Goal: Information Seeking & Learning: Learn about a topic

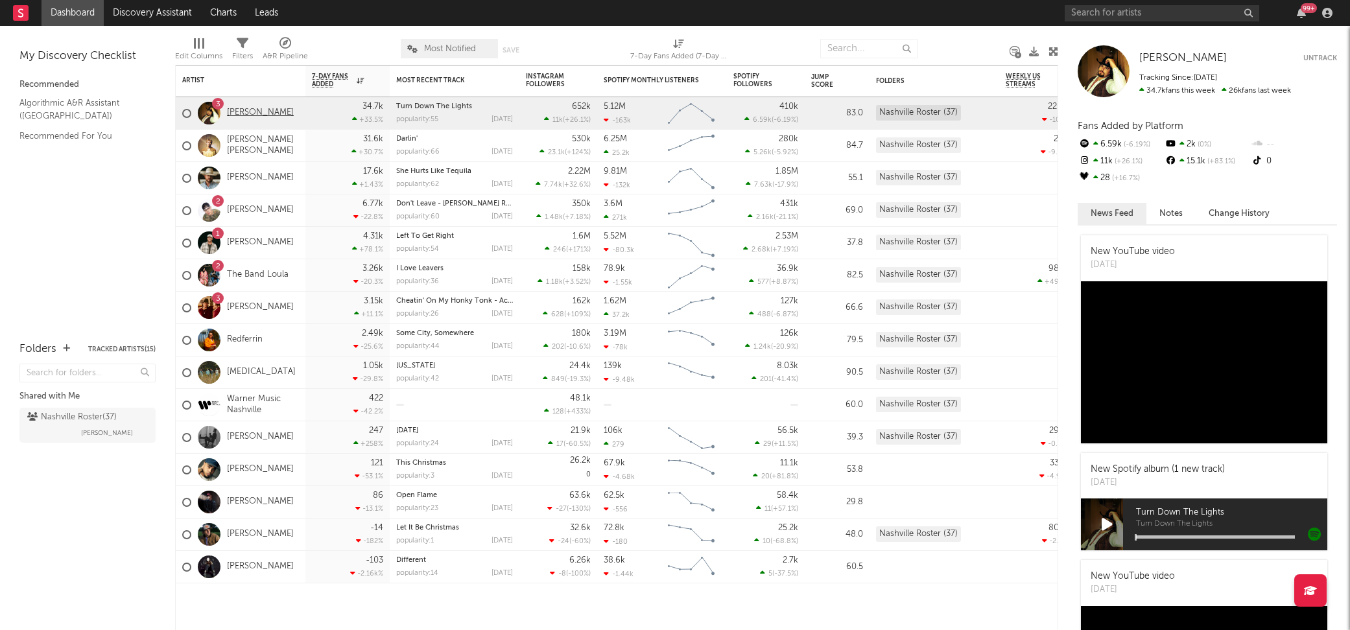
click at [262, 110] on link "[PERSON_NAME]" at bounding box center [260, 113] width 67 height 11
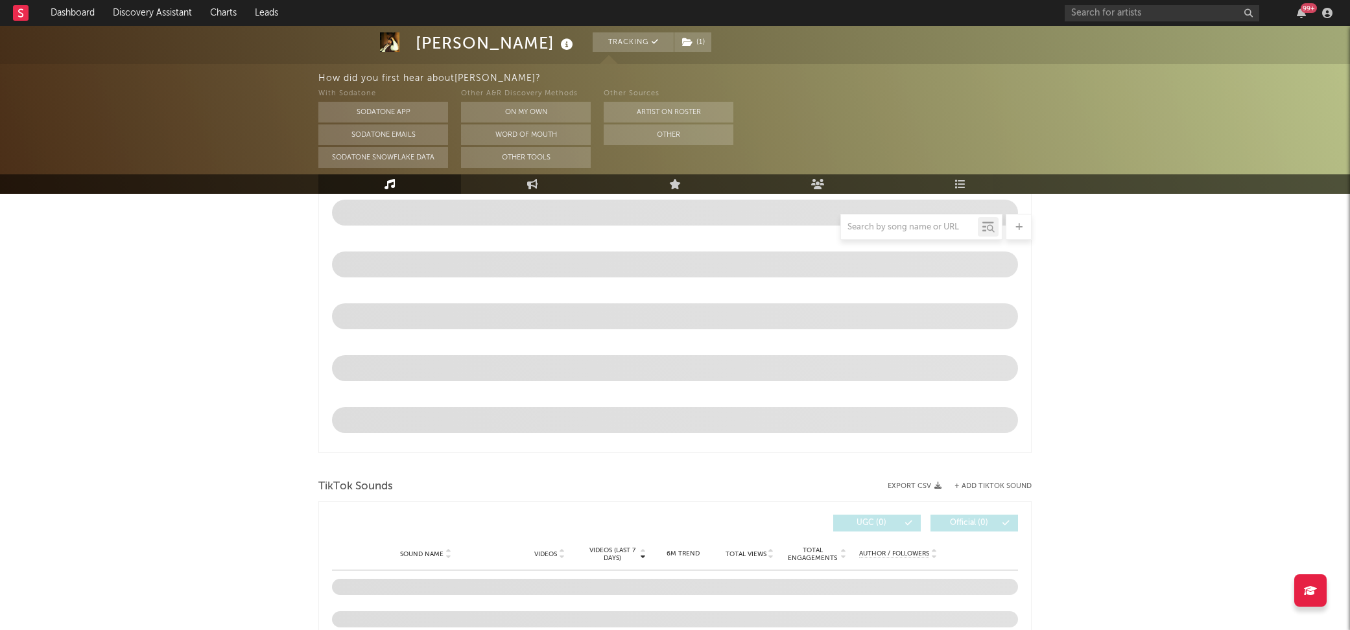
scroll to position [521, 0]
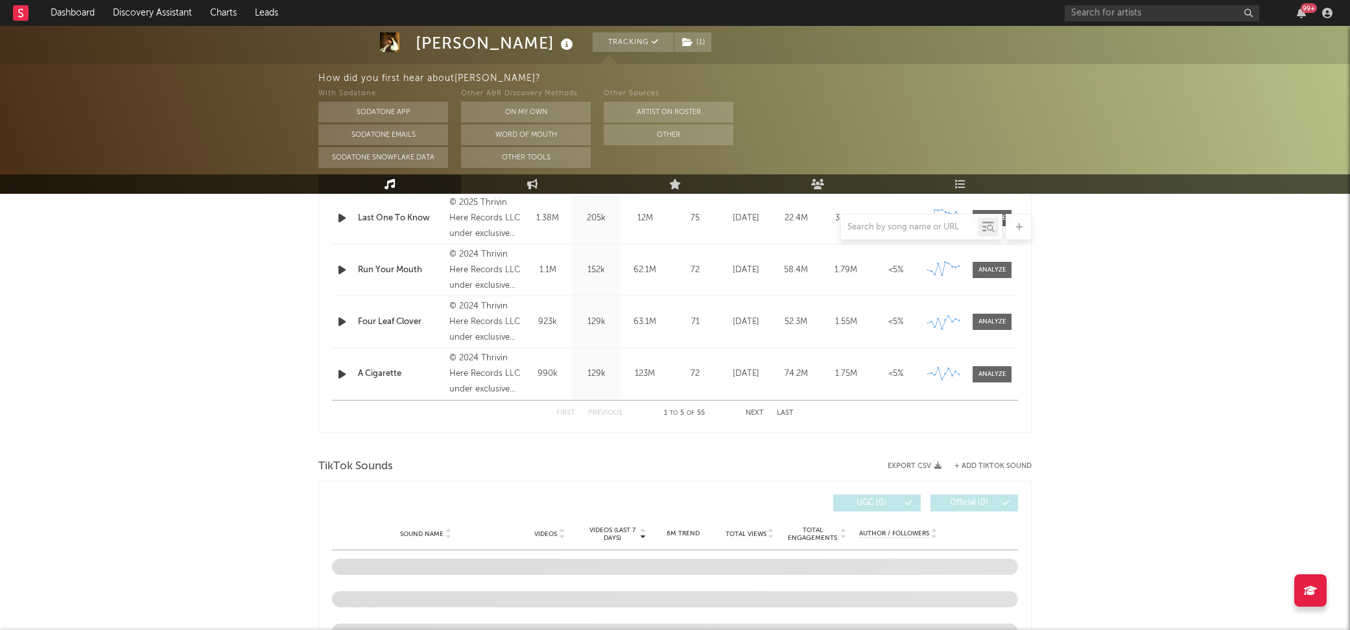
select select "6m"
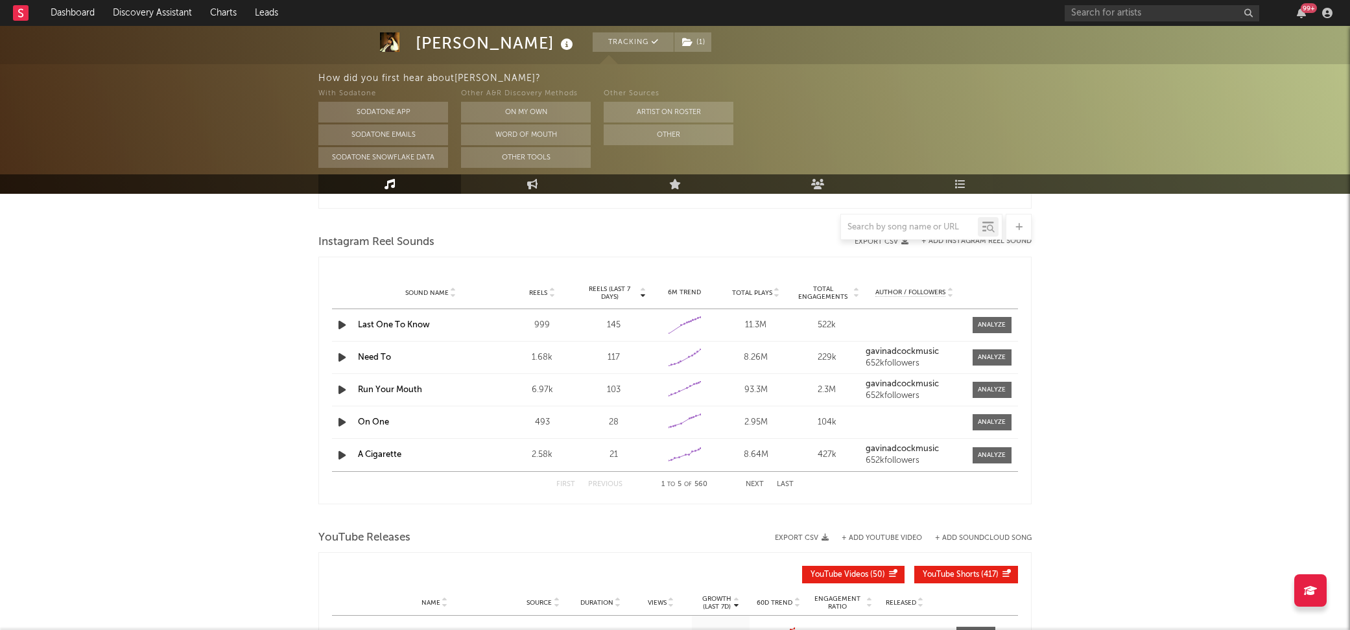
scroll to position [769, 0]
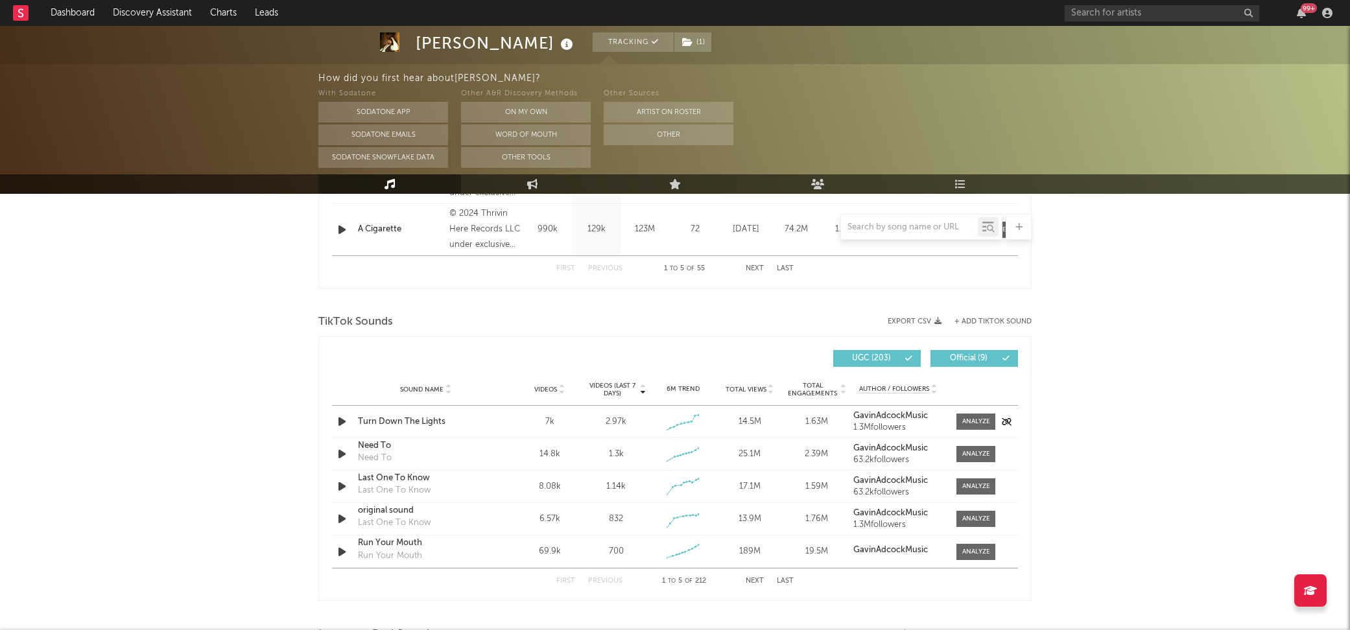
click at [443, 417] on div "Turn Down The Lights" at bounding box center [426, 422] width 136 height 13
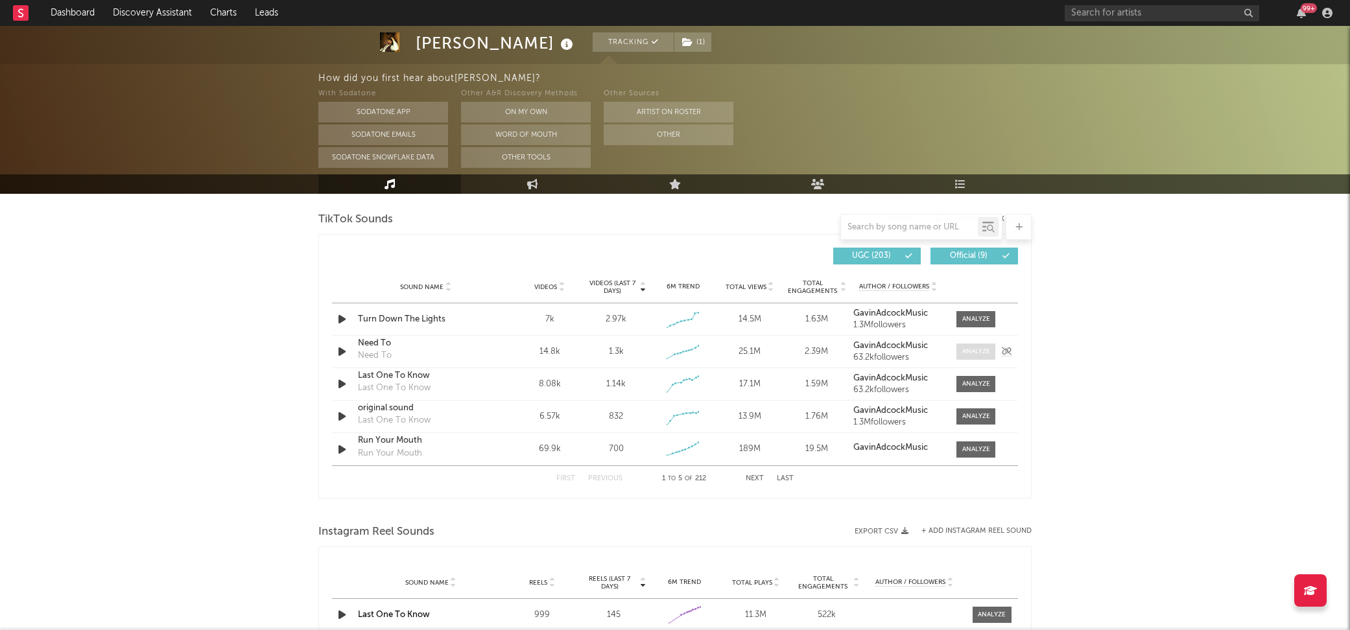
click at [967, 347] on div at bounding box center [976, 352] width 28 height 10
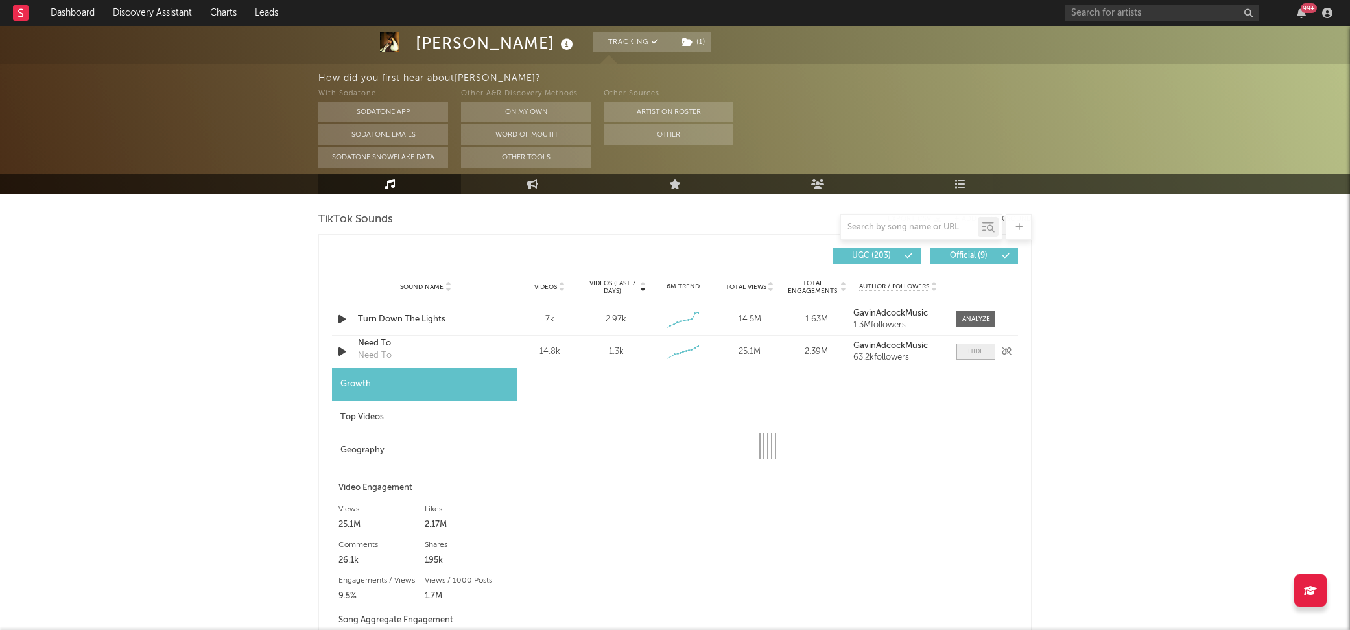
select select "6m"
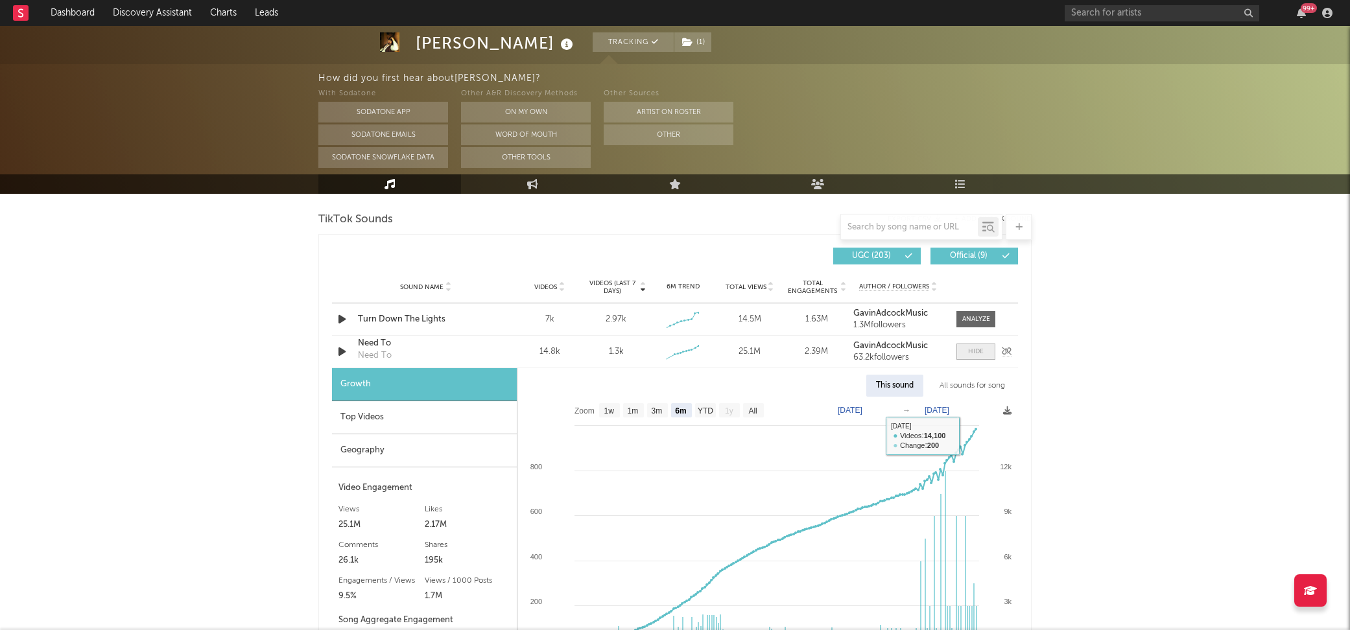
click at [985, 352] on span at bounding box center [976, 352] width 39 height 16
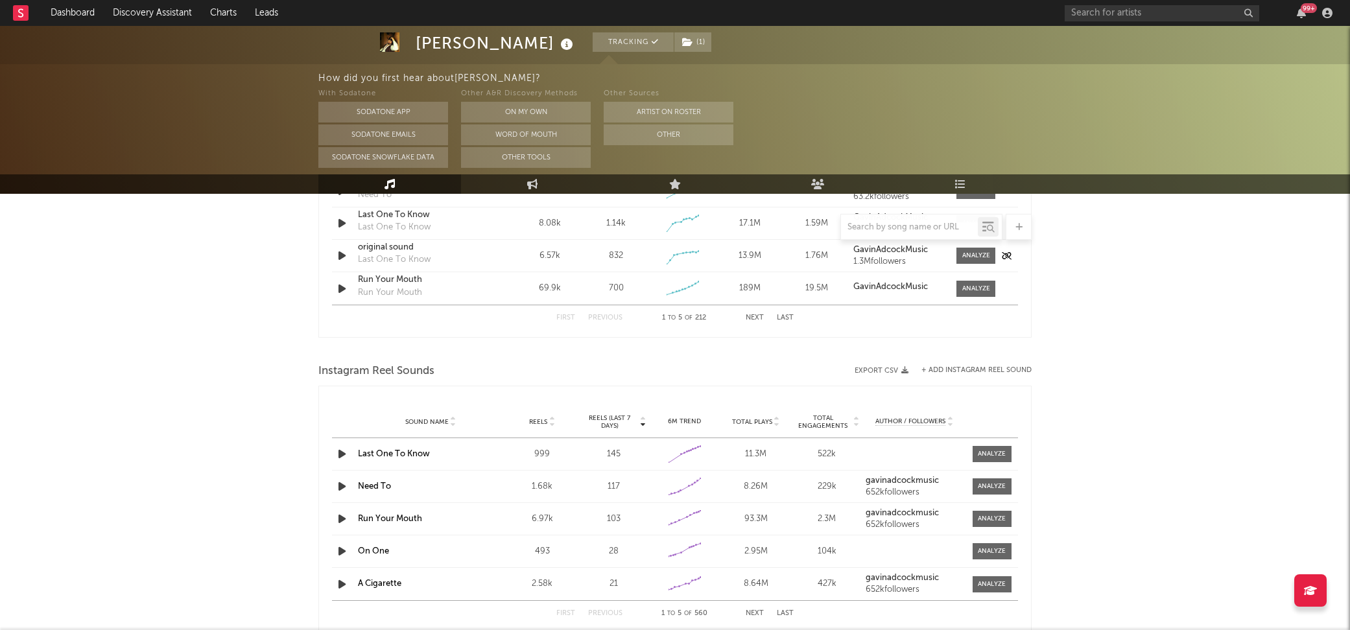
scroll to position [1283, 0]
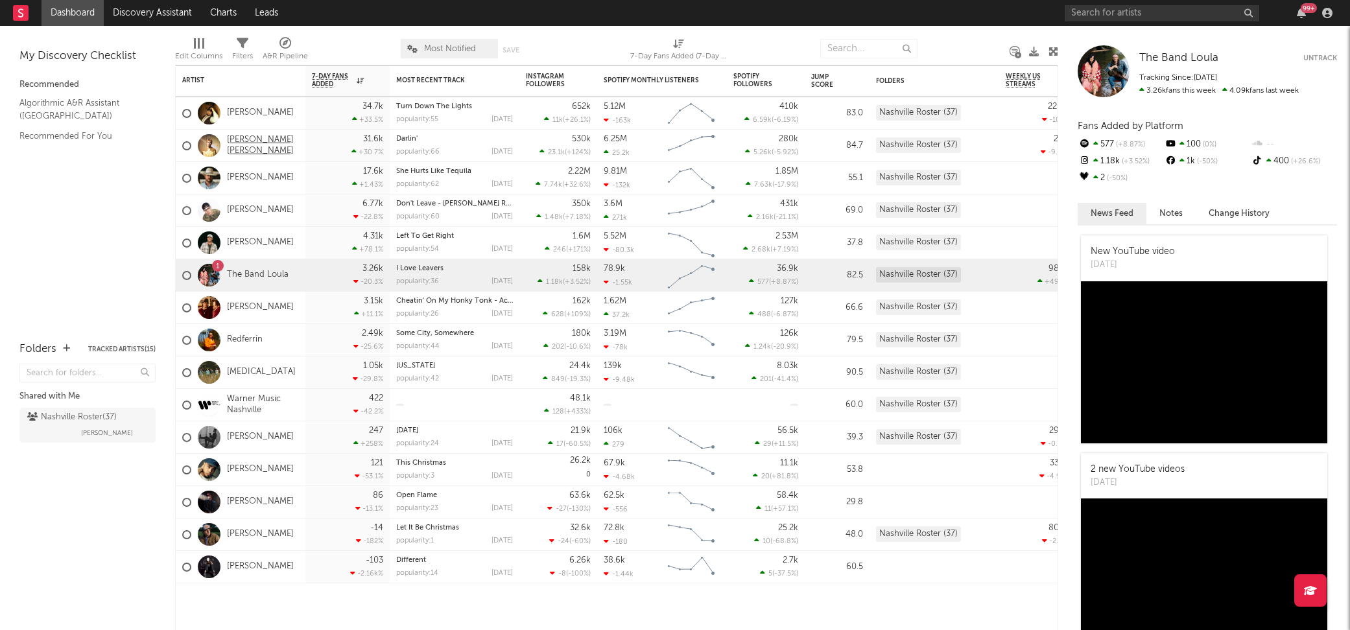
click at [246, 147] on link "[PERSON_NAME] [PERSON_NAME]" at bounding box center [263, 146] width 72 height 22
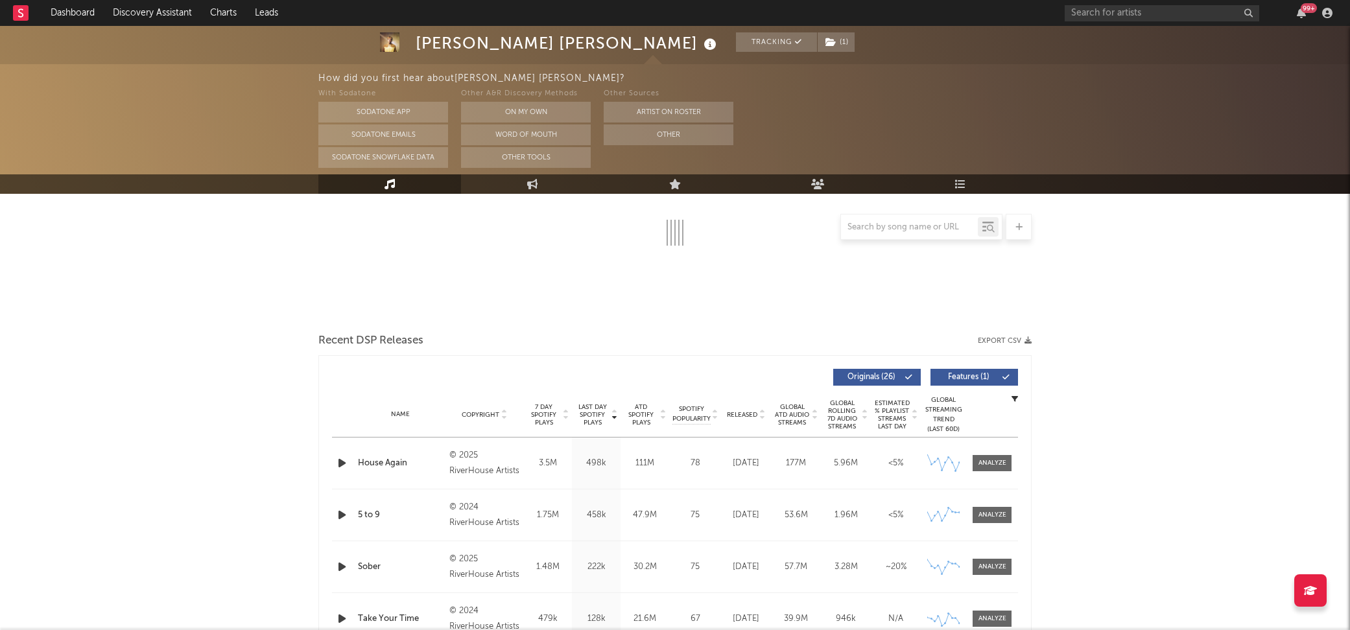
scroll to position [420, 0]
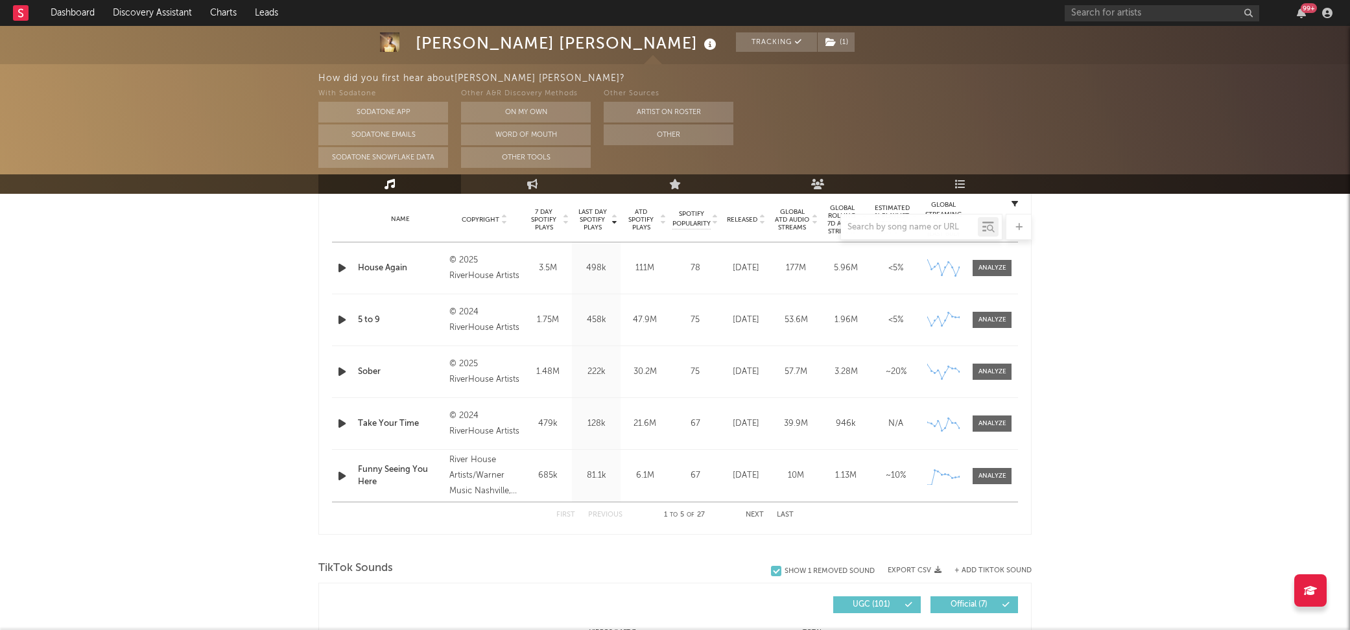
select select "6m"
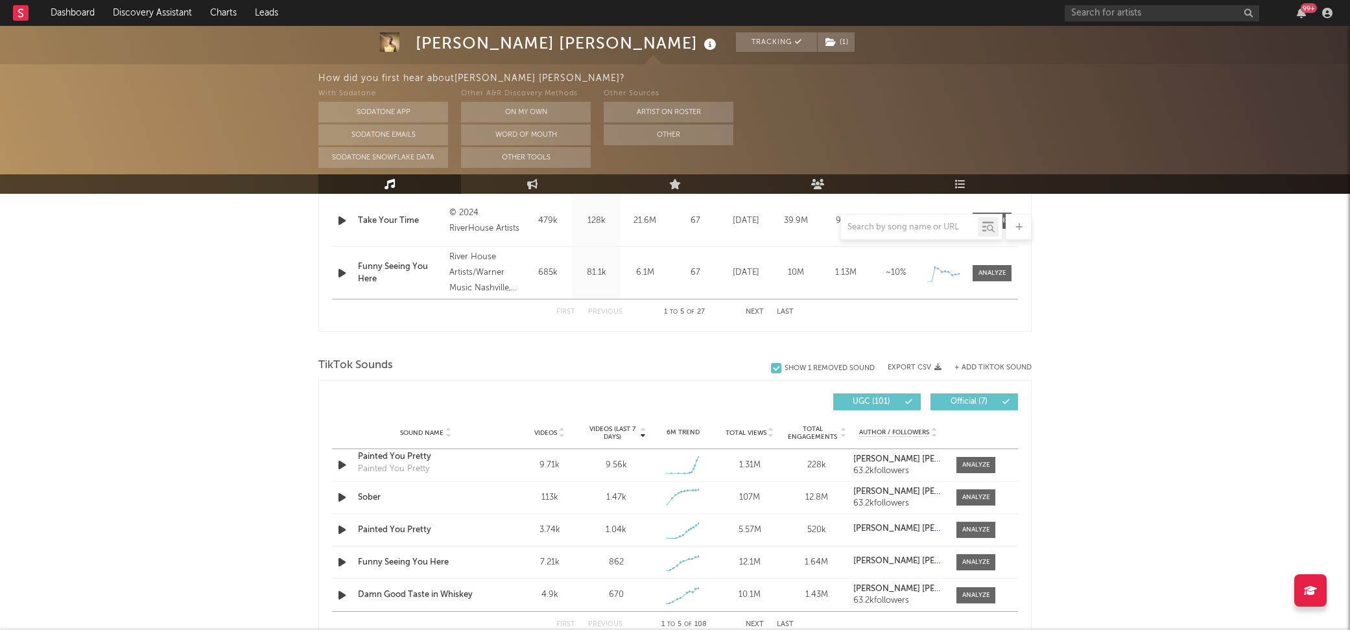
scroll to position [752, 0]
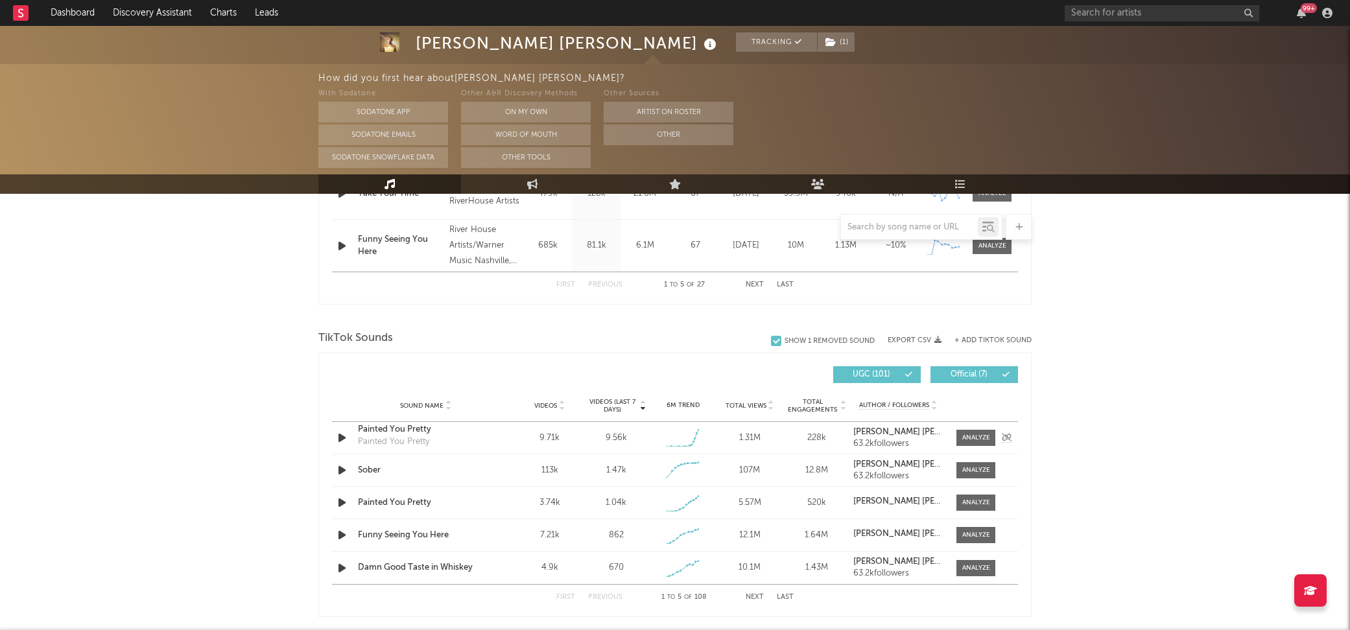
click at [980, 425] on div "Sound Name Painted You Pretty Painted You Pretty Videos 9.71k Videos (last 7 da…" at bounding box center [675, 438] width 686 height 32
click at [978, 435] on div at bounding box center [976, 438] width 28 height 10
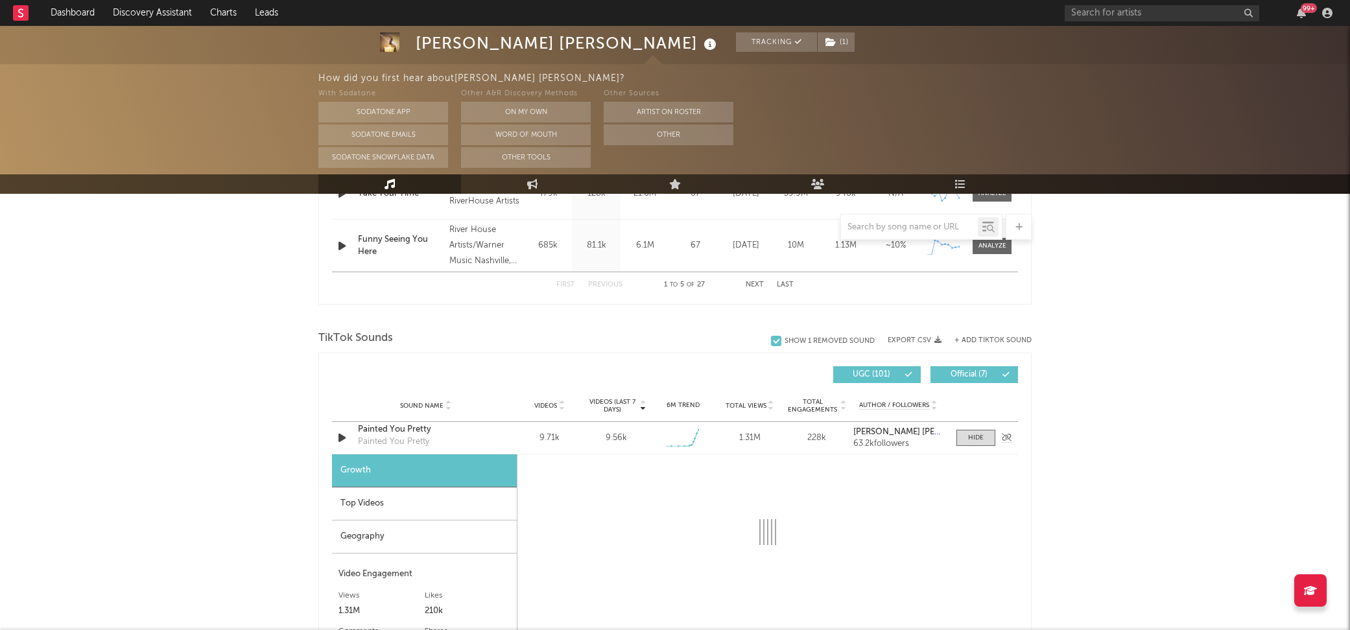
select select "1w"
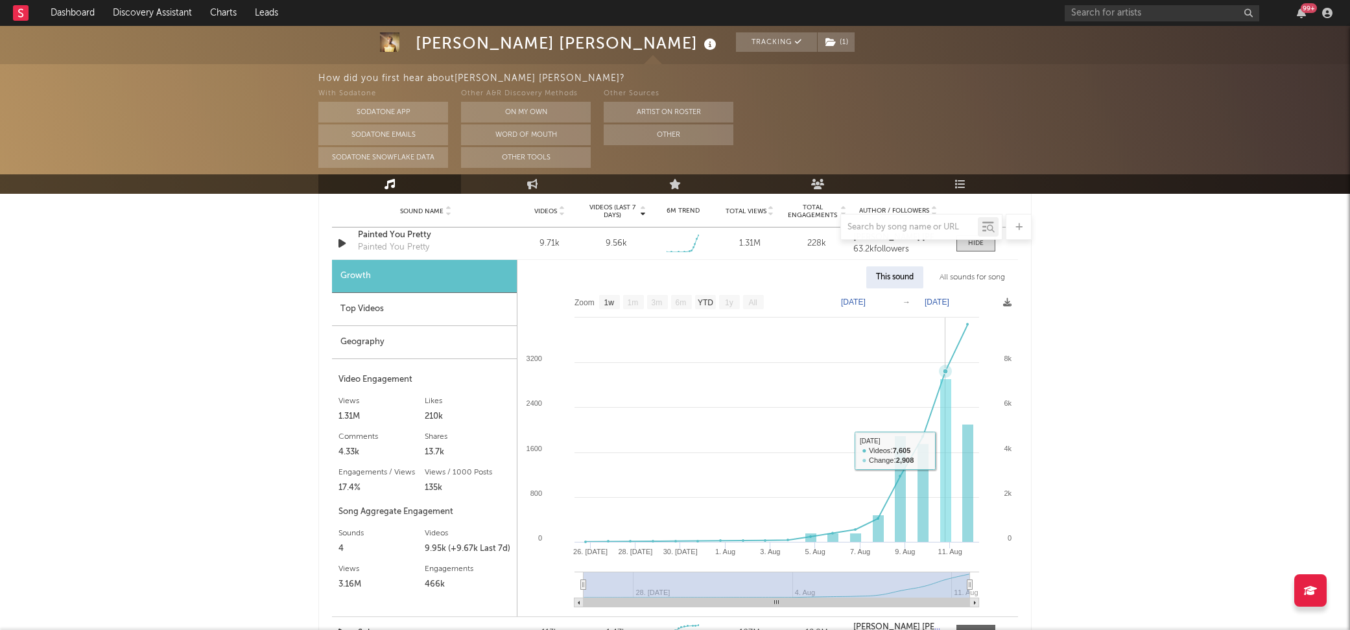
scroll to position [949, 0]
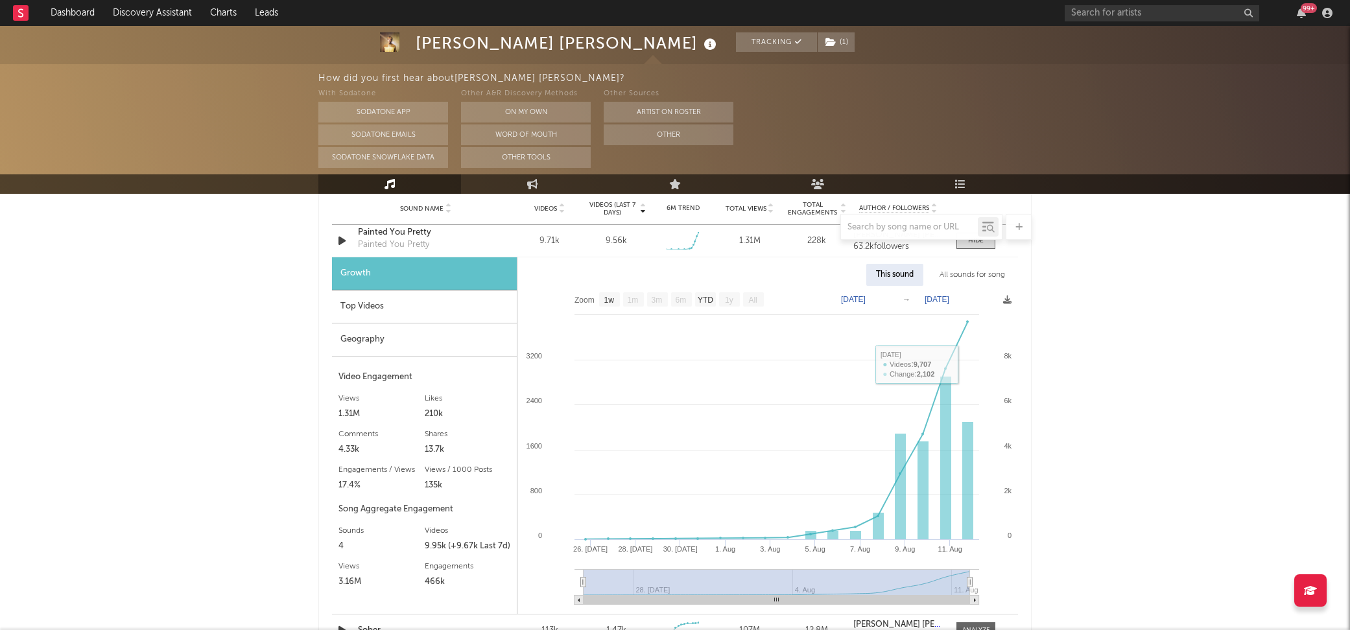
click at [1106, 397] on div "[PERSON_NAME] [PERSON_NAME] Tracking ( 1 ) [GEOGRAPHIC_DATA] | Country Edit Tra…" at bounding box center [675, 292] width 1350 height 2433
click at [390, 226] on div at bounding box center [674, 227] width 713 height 26
click at [362, 298] on div "Top Videos" at bounding box center [424, 307] width 185 height 33
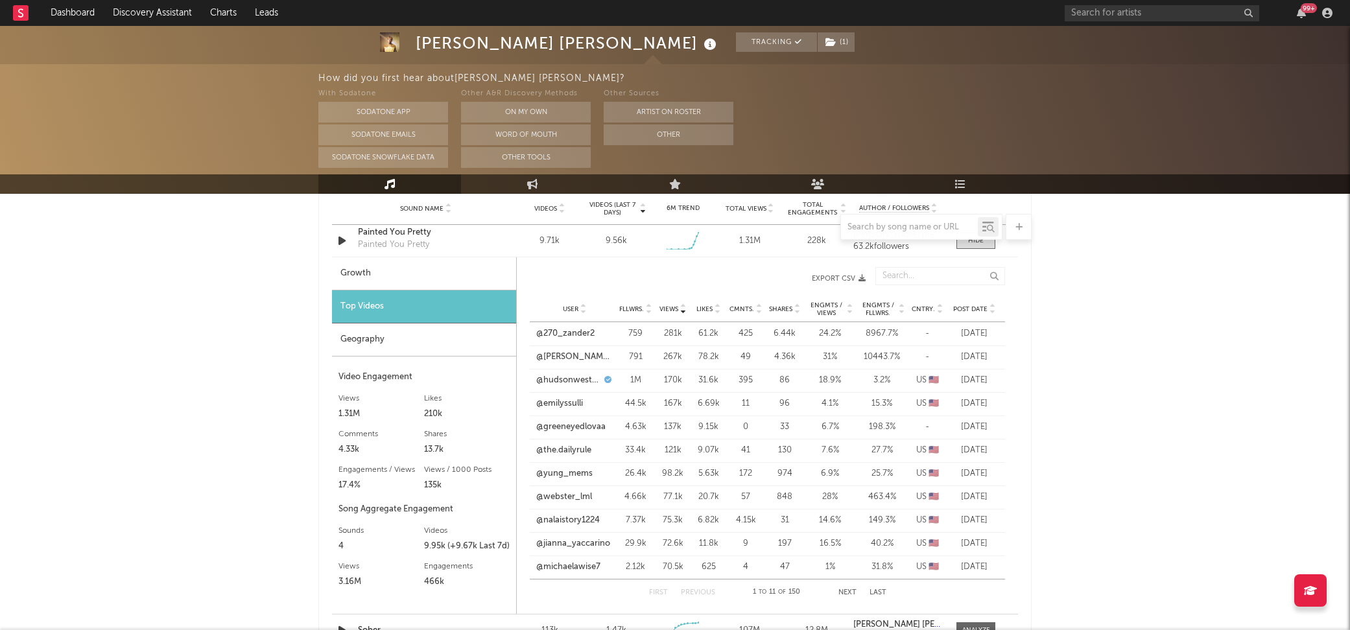
click at [983, 304] on div "Post Date" at bounding box center [974, 309] width 49 height 10
click at [573, 328] on link "@fitwith.zo" at bounding box center [558, 334] width 44 height 13
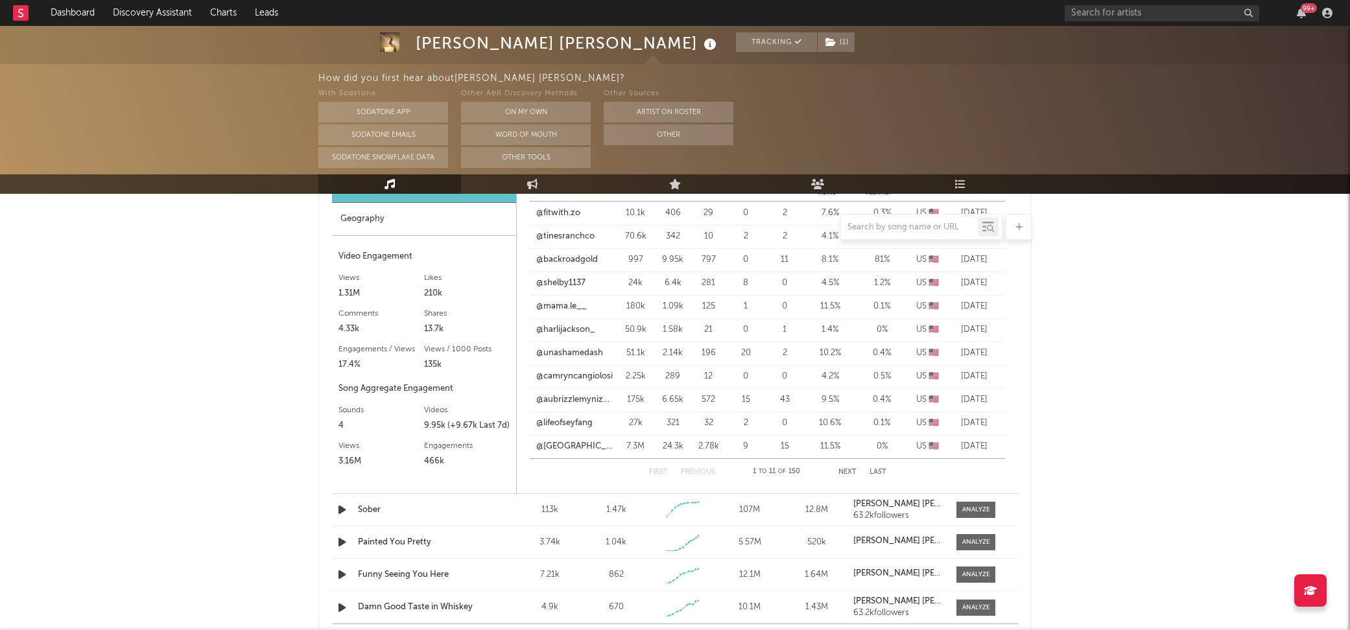
scroll to position [1107, 0]
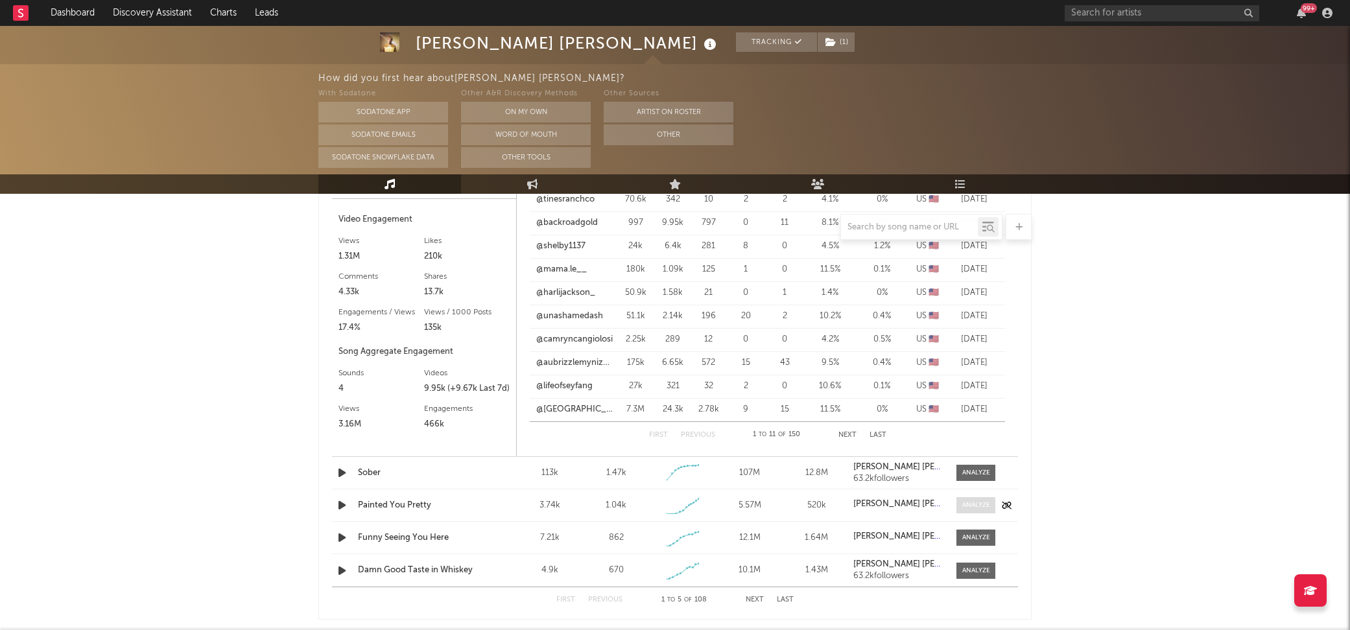
click at [973, 501] on div at bounding box center [976, 506] width 28 height 10
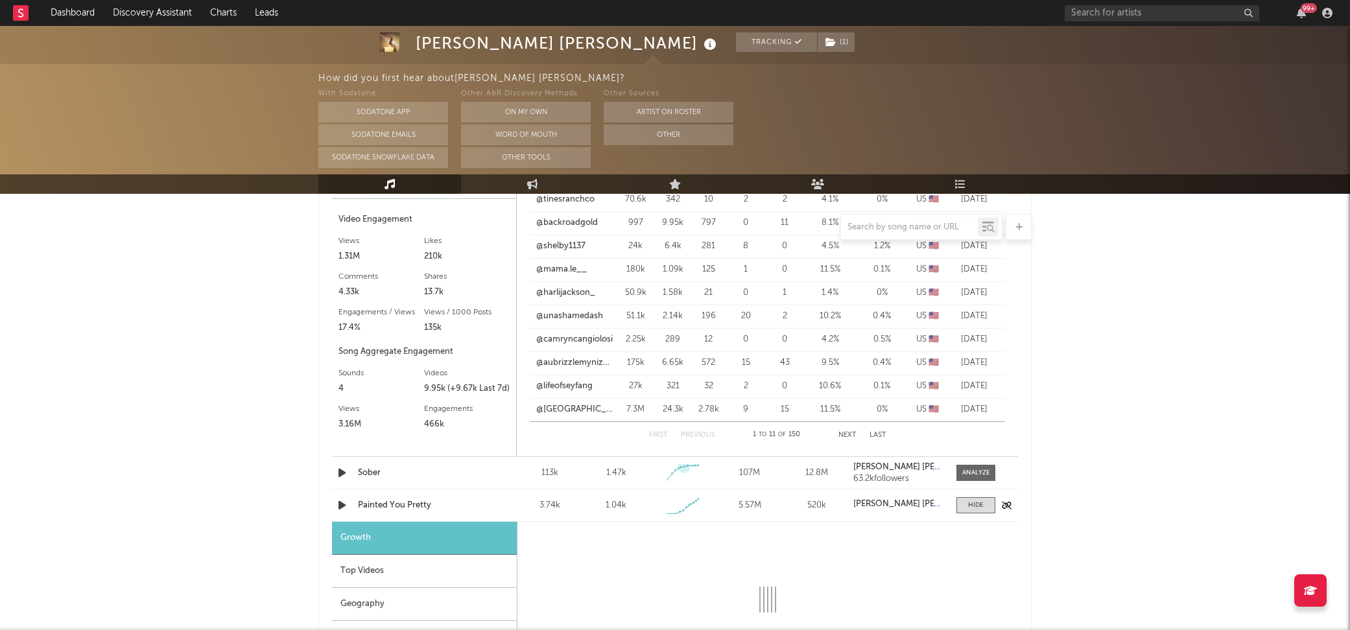
select select "1w"
click at [379, 505] on div "Painted You Pretty" at bounding box center [426, 505] width 136 height 13
click at [972, 516] on div "Sound Name Painted You Pretty Videos 3.74k Videos (last 7 days) 1.04k Weekly Gr…" at bounding box center [675, 506] width 686 height 32
click at [983, 503] on div at bounding box center [976, 506] width 16 height 10
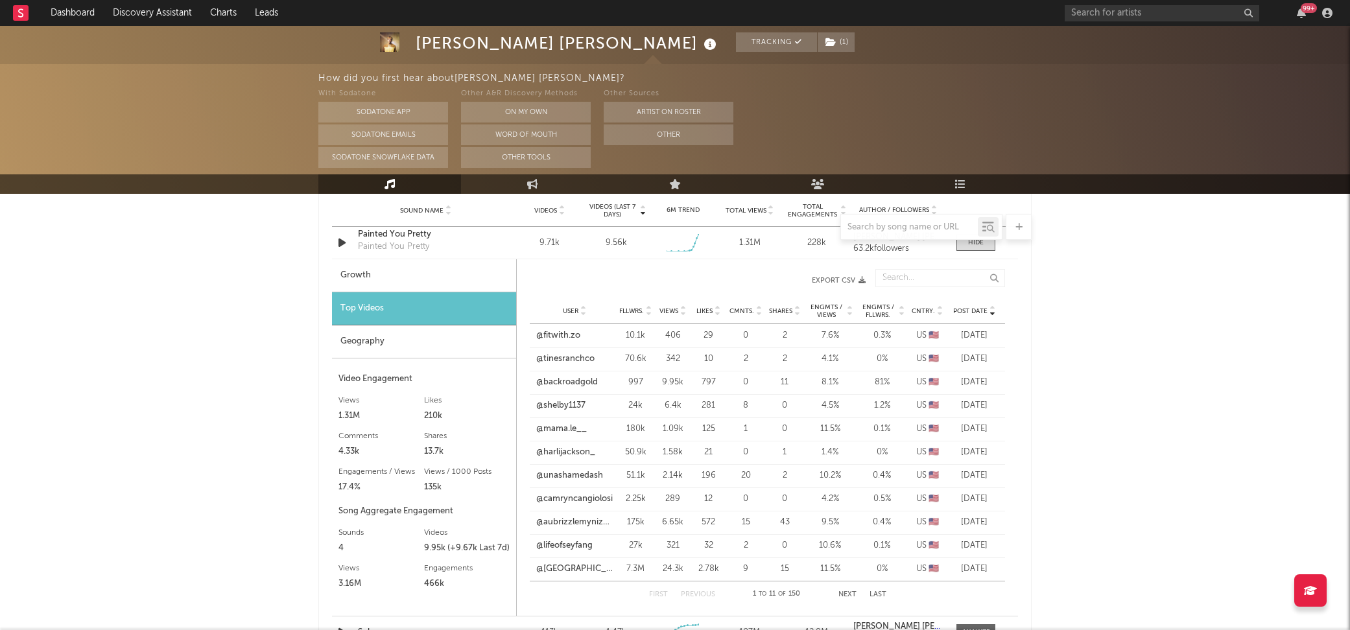
scroll to position [912, 0]
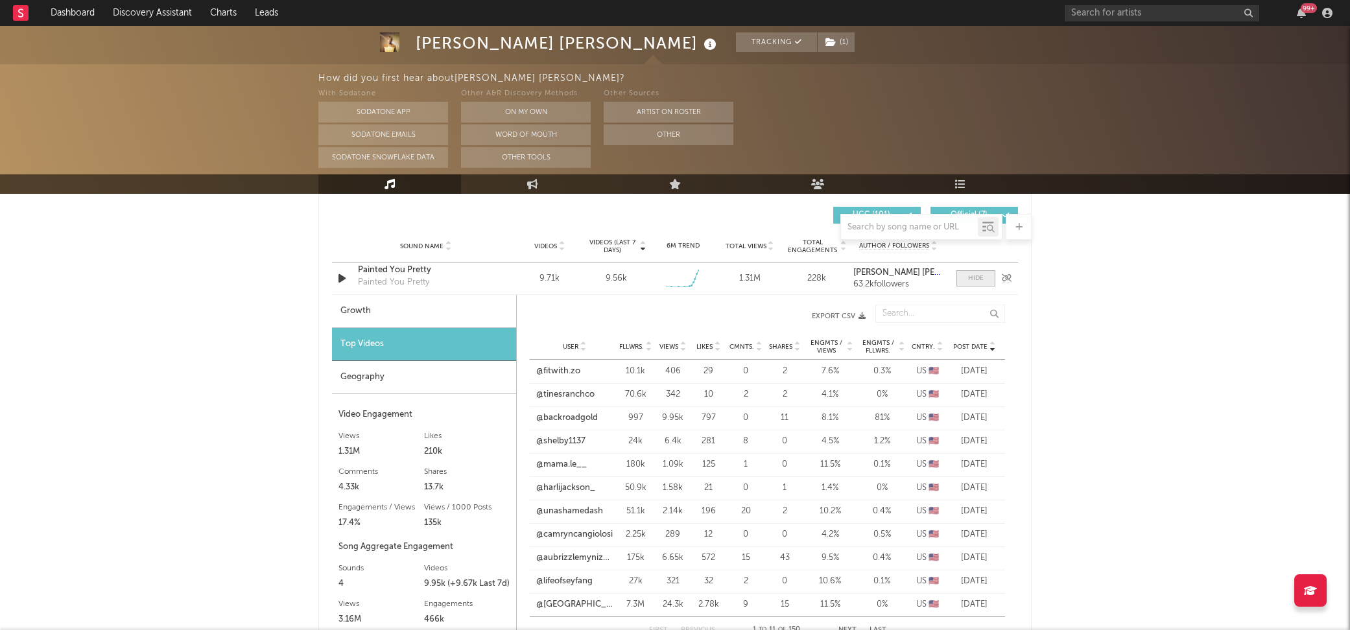
click at [972, 276] on div at bounding box center [976, 279] width 16 height 10
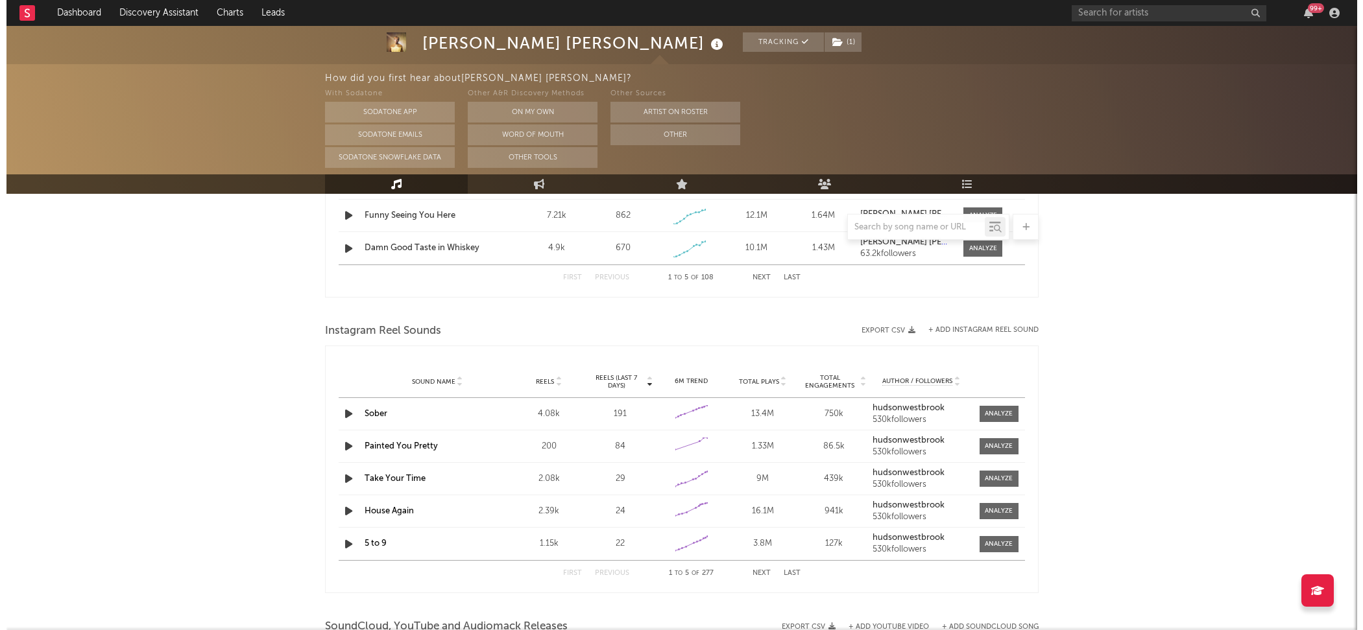
scroll to position [927, 0]
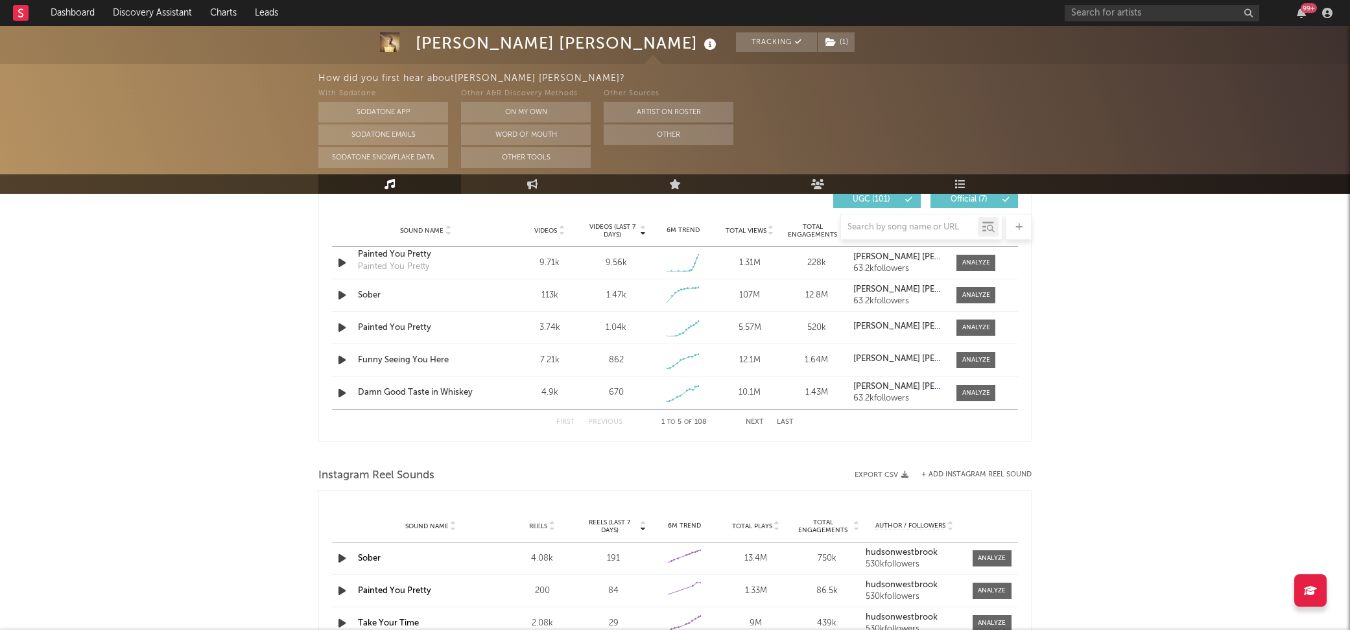
click at [756, 423] on button "Next" at bounding box center [755, 422] width 18 height 7
click at [756, 422] on button "Next" at bounding box center [755, 422] width 18 height 7
click at [560, 421] on button "First" at bounding box center [565, 422] width 19 height 7
click at [969, 289] on span at bounding box center [976, 295] width 39 height 16
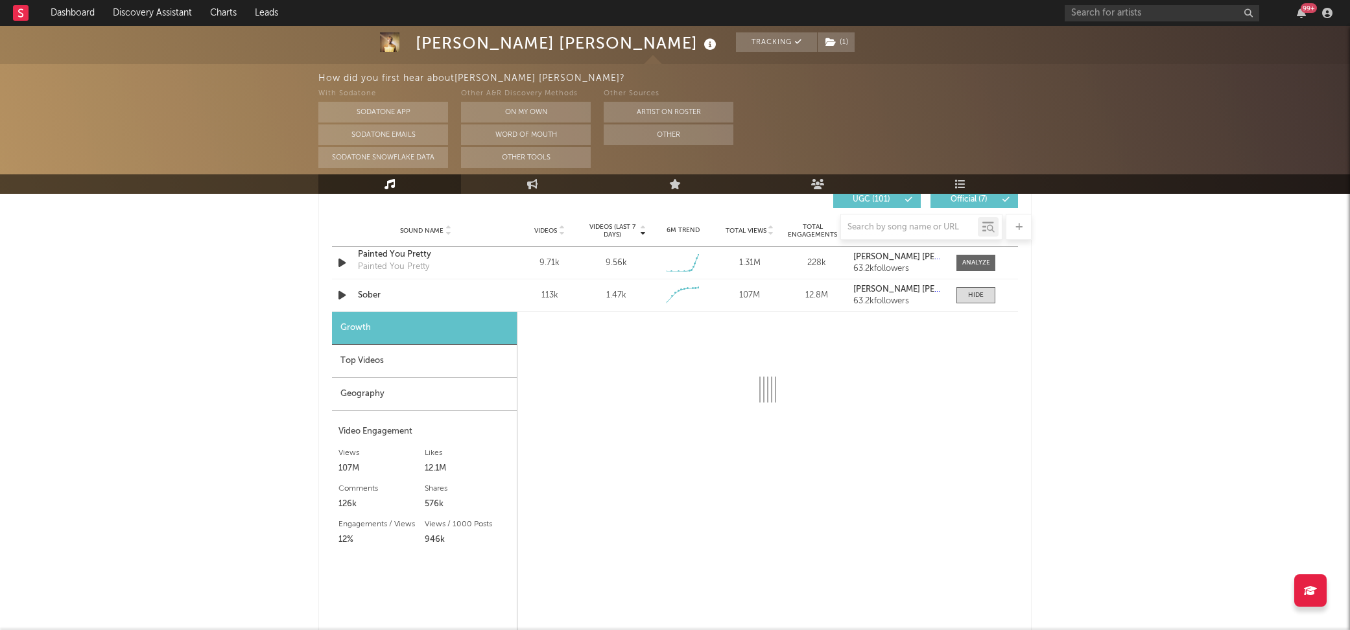
select select "1w"
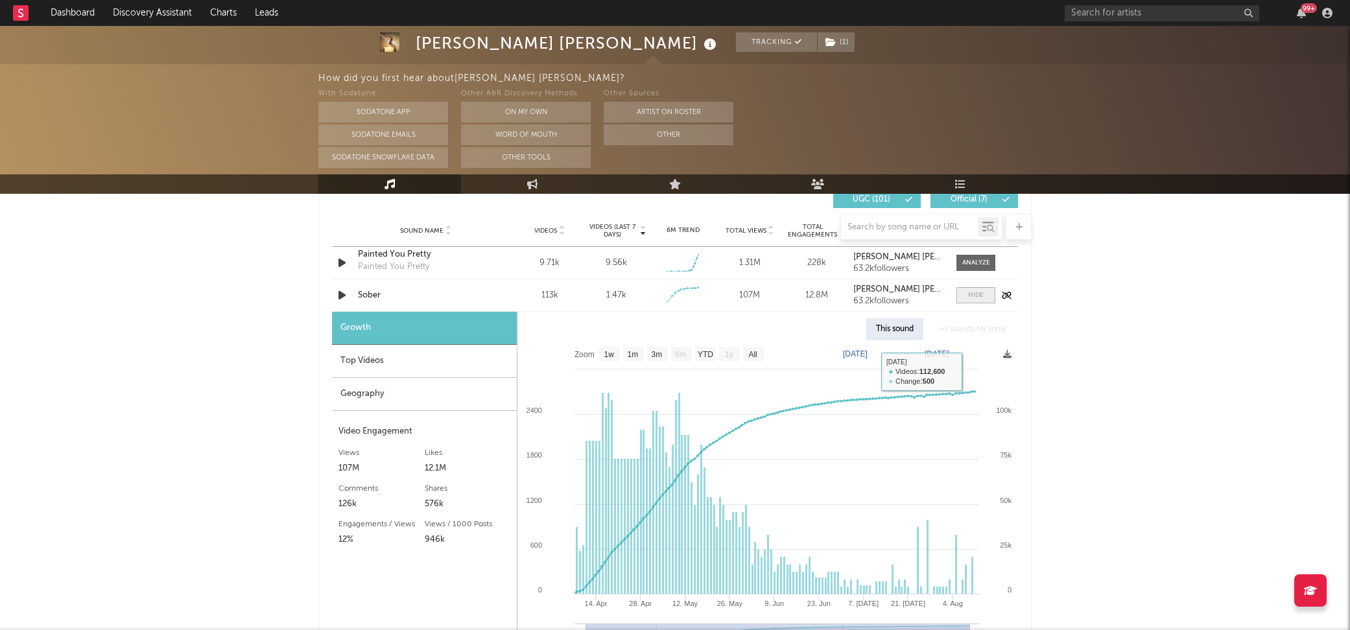
click at [982, 297] on div at bounding box center [976, 296] width 16 height 10
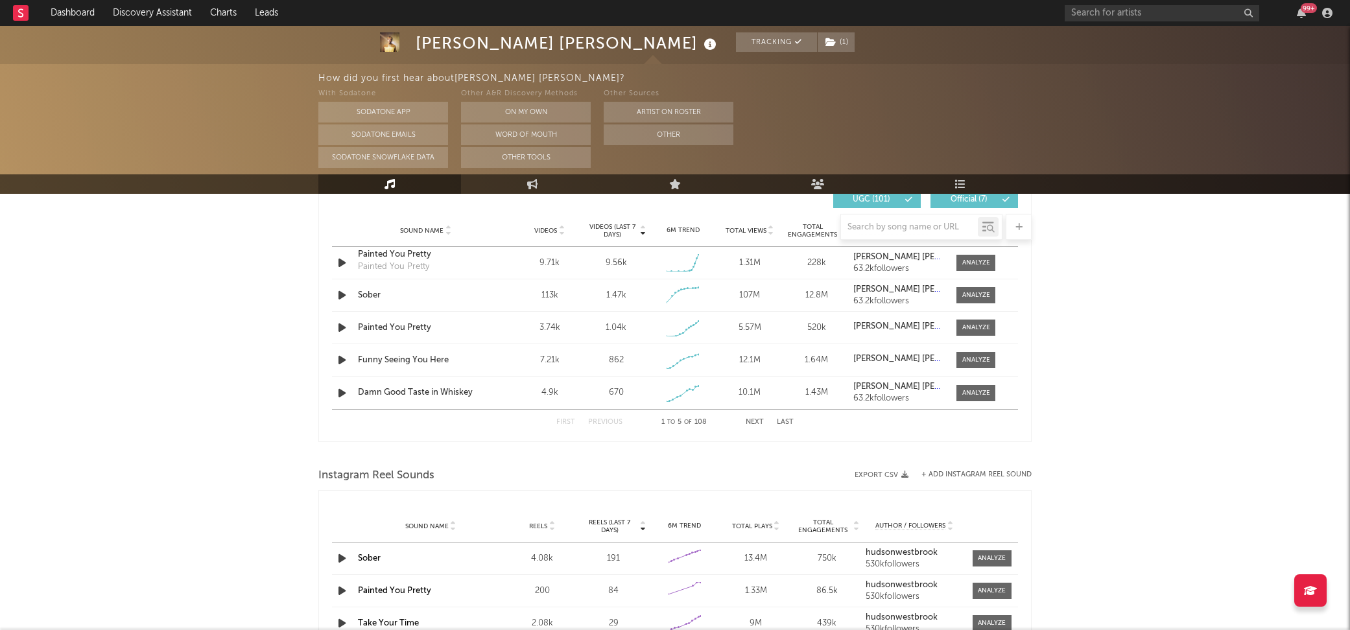
click at [750, 420] on button "Next" at bounding box center [755, 422] width 18 height 7
click at [392, 254] on div "original sound" at bounding box center [426, 254] width 136 height 13
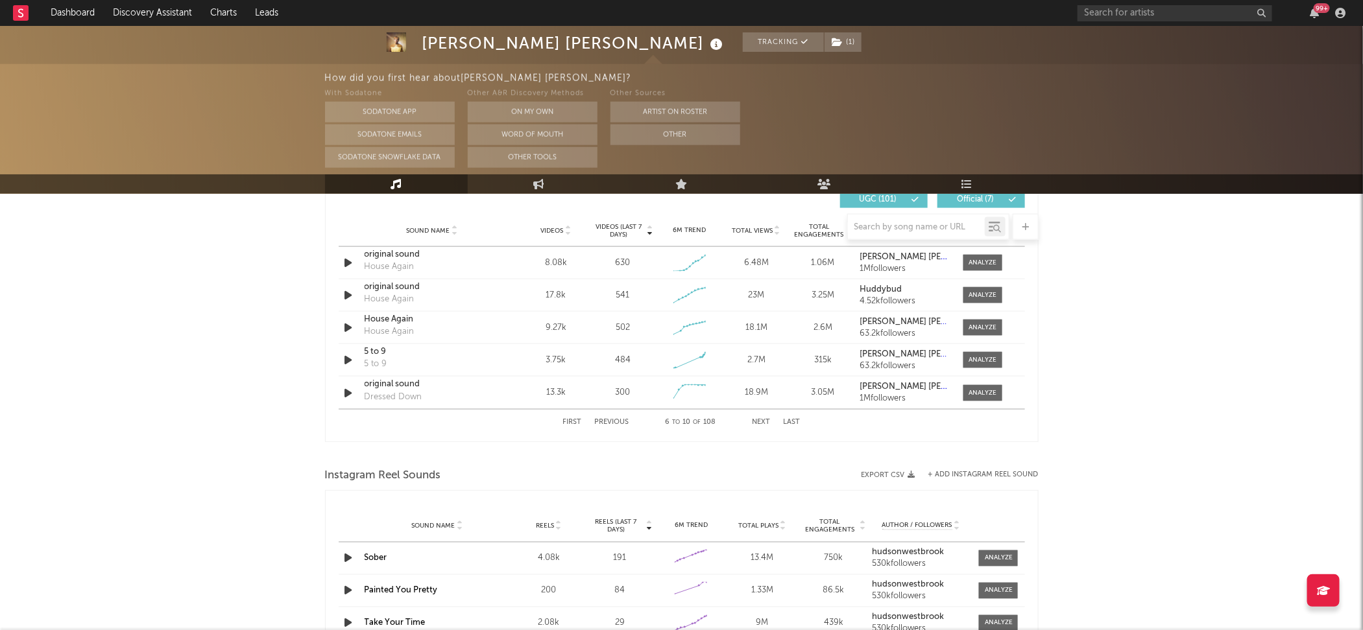
click at [1141, 22] on div "99 +" at bounding box center [1213, 13] width 272 height 26
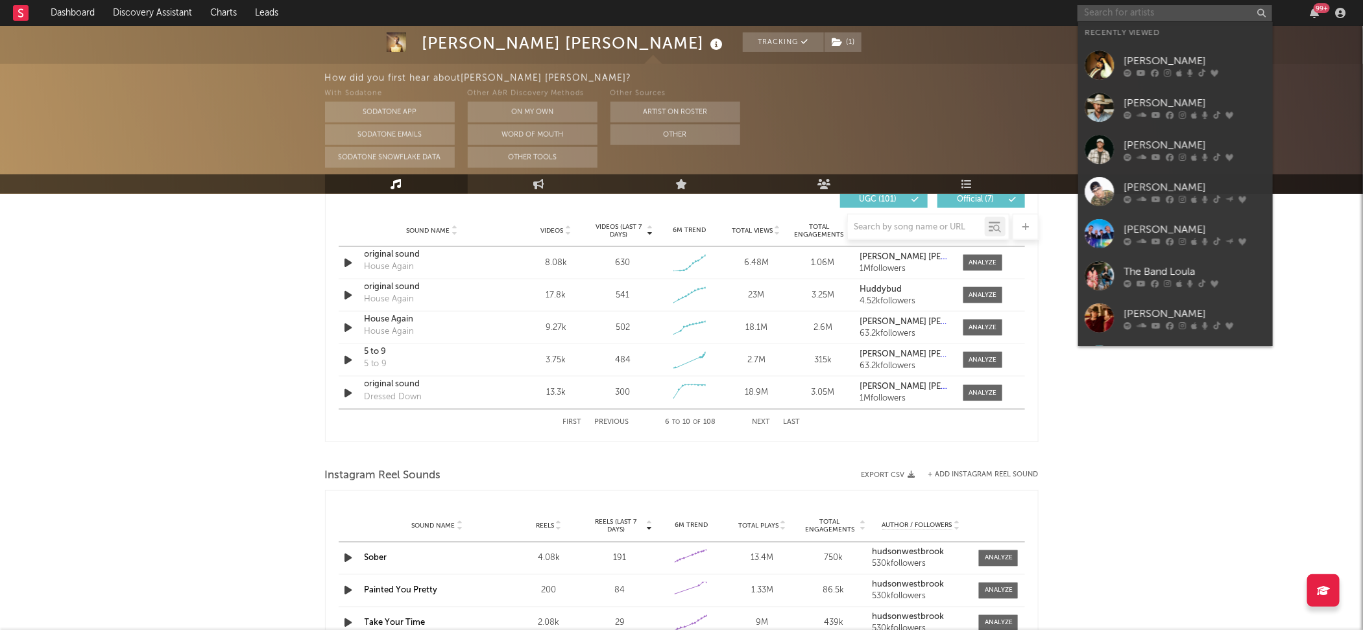
click at [1149, 14] on input "text" at bounding box center [1174, 13] width 195 height 16
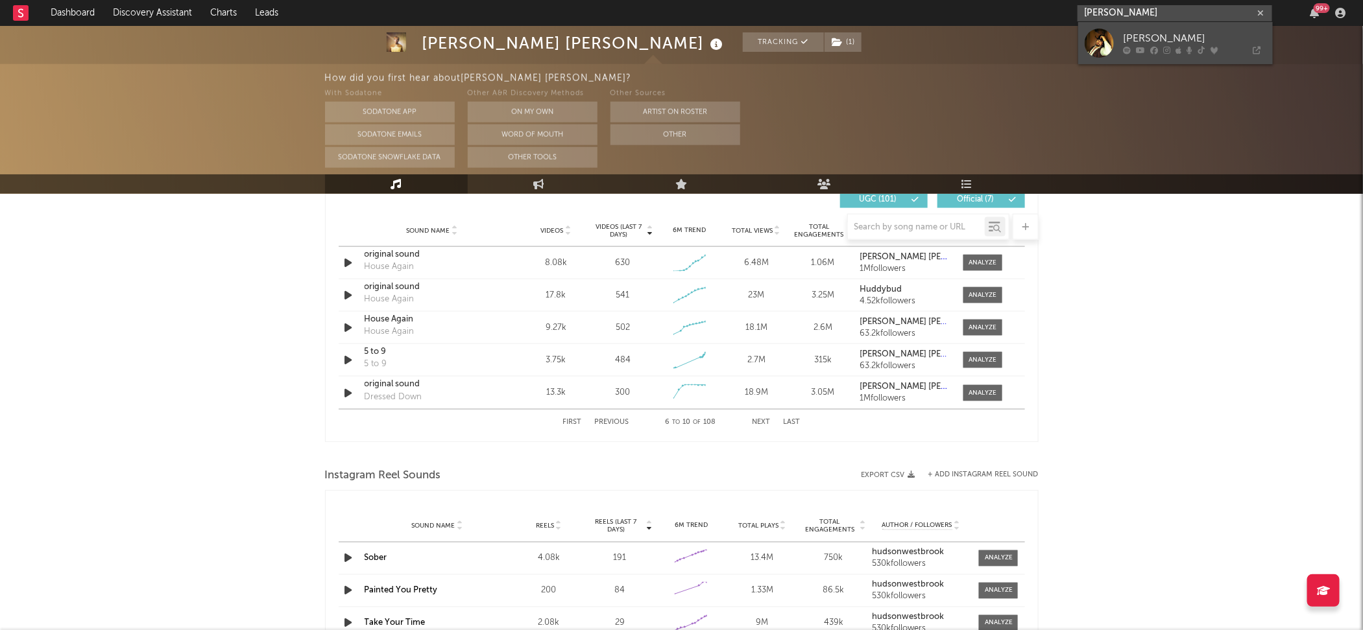
type input "[PERSON_NAME]"
click at [1177, 39] on div "[PERSON_NAME]" at bounding box center [1194, 39] width 143 height 16
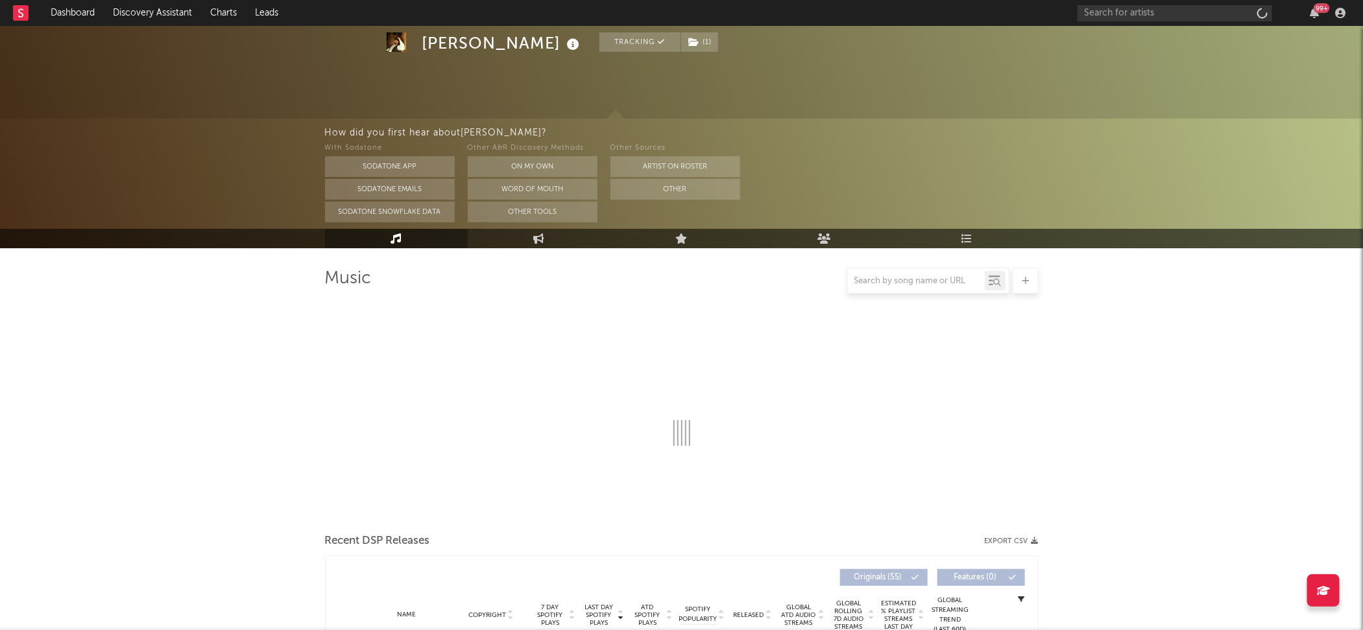
scroll to position [82, 0]
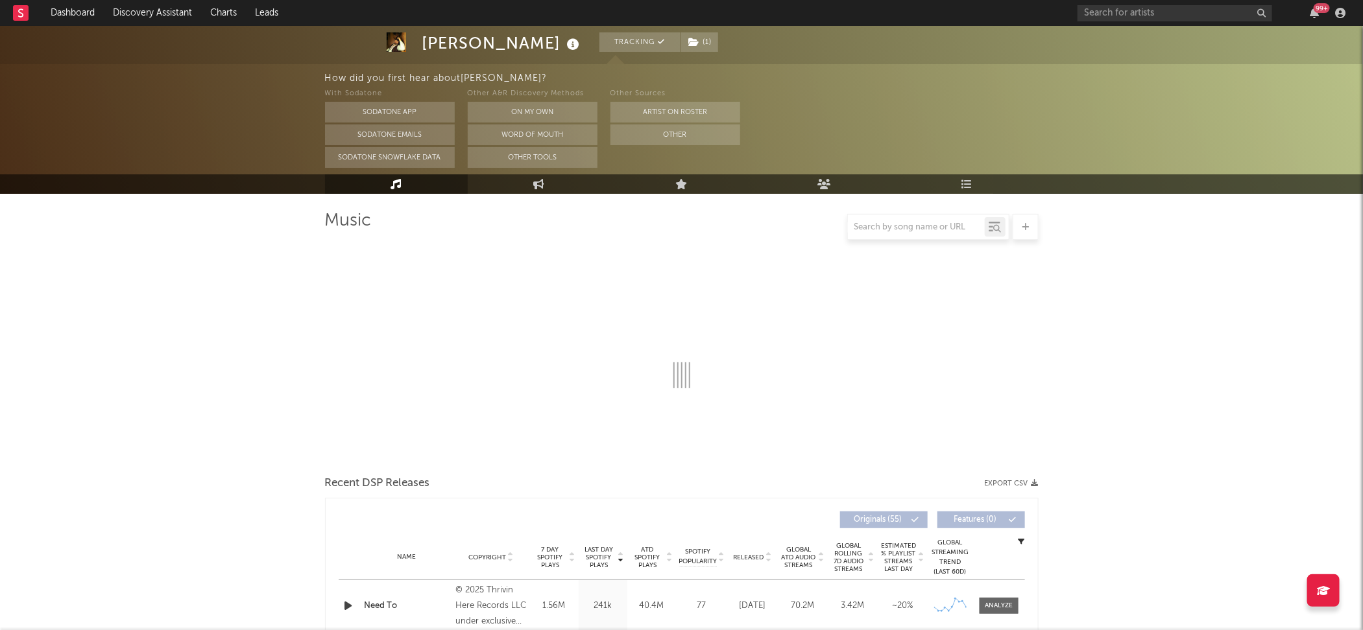
select select "6m"
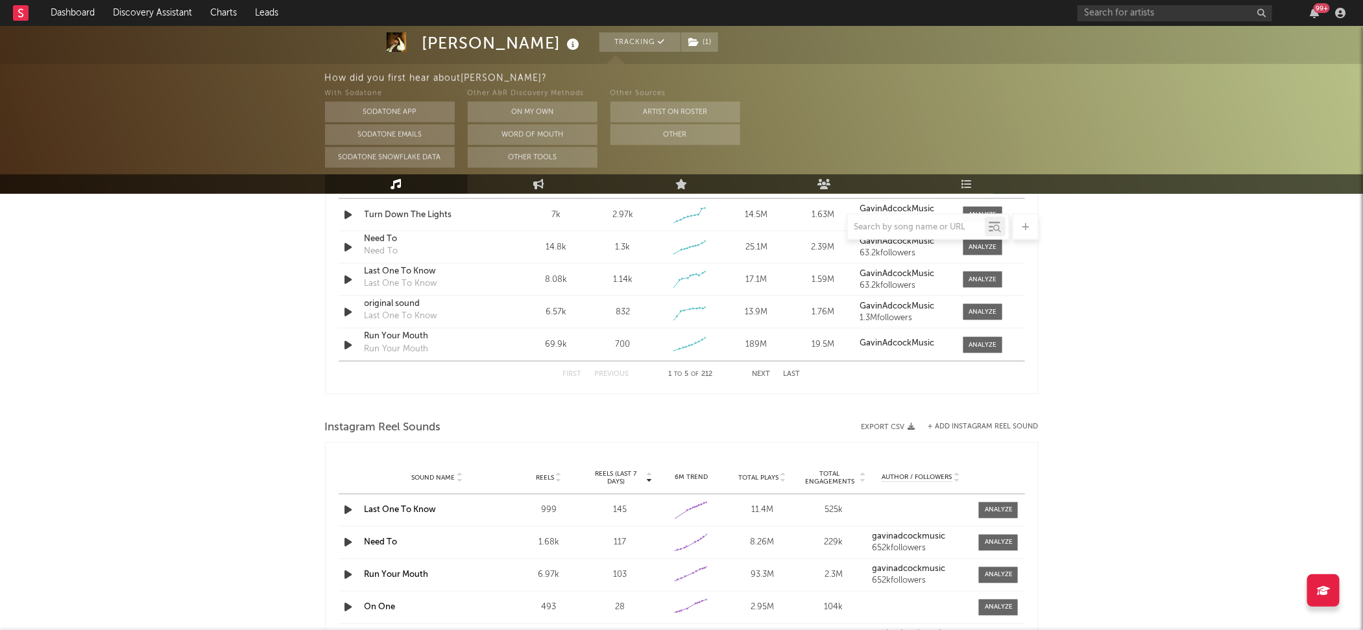
scroll to position [0, 0]
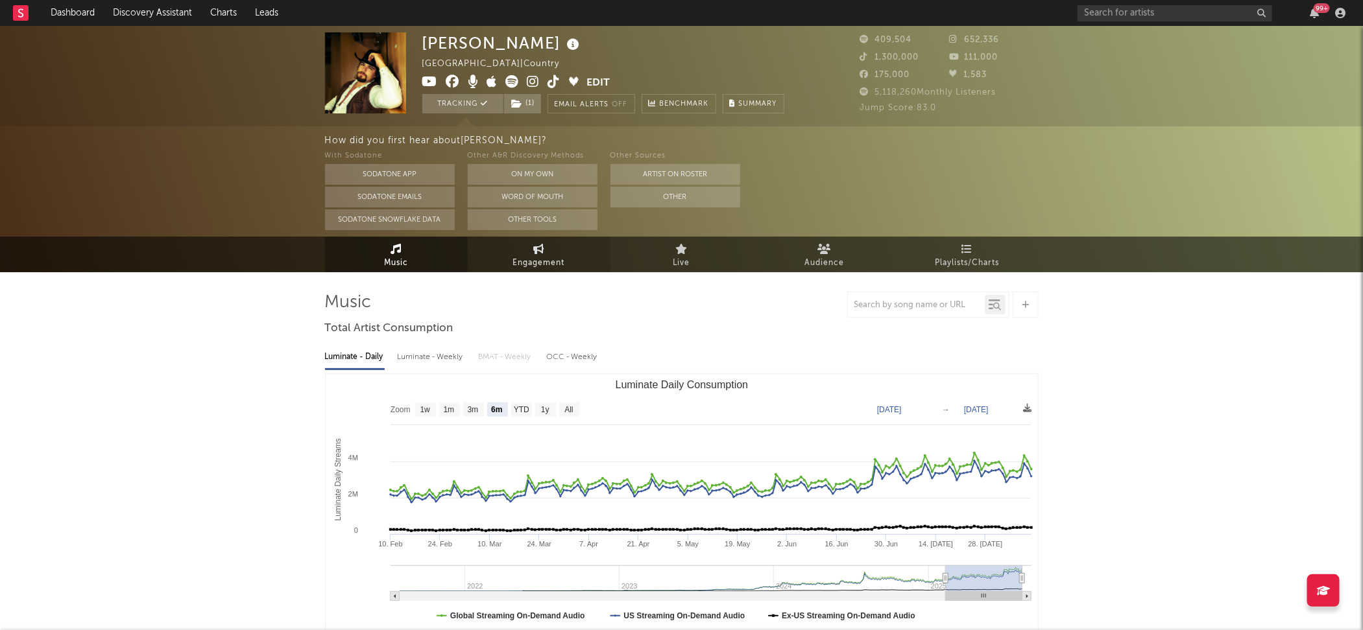
click at [542, 256] on span "Engagement" at bounding box center [539, 264] width 52 height 16
select select "1w"
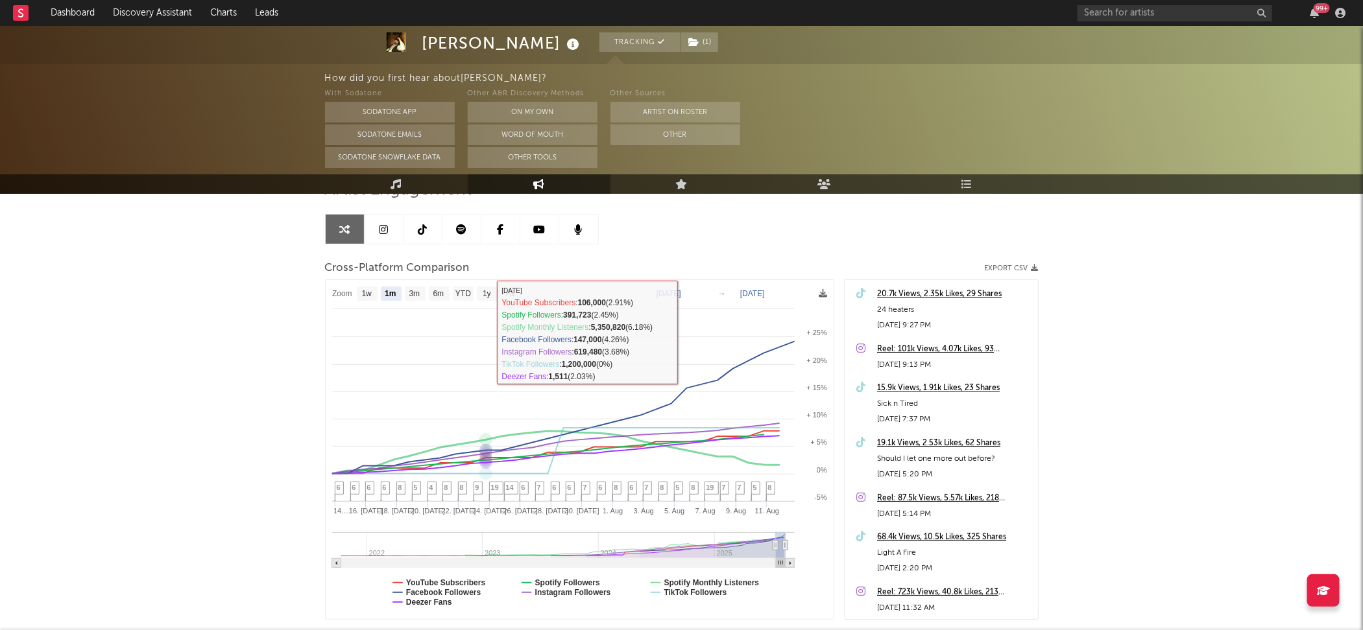
scroll to position [106, 0]
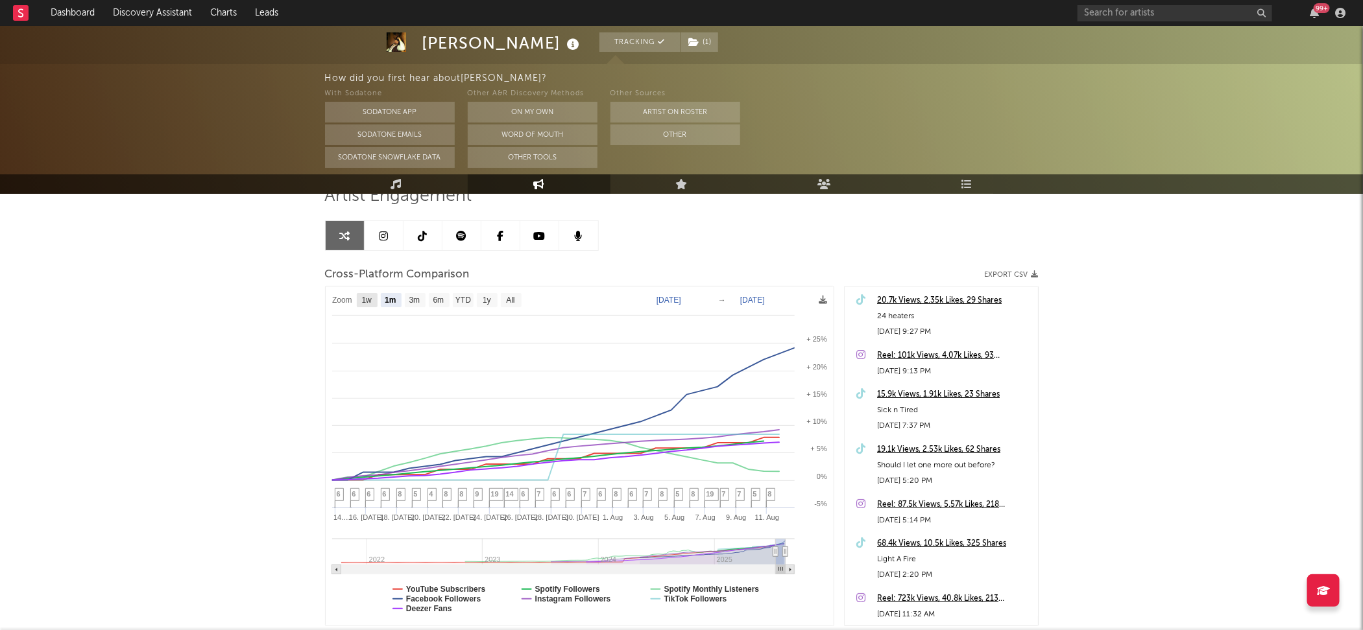
click at [366, 302] on text "1w" at bounding box center [366, 300] width 10 height 9
select select "1w"
type input "2025-08-06"
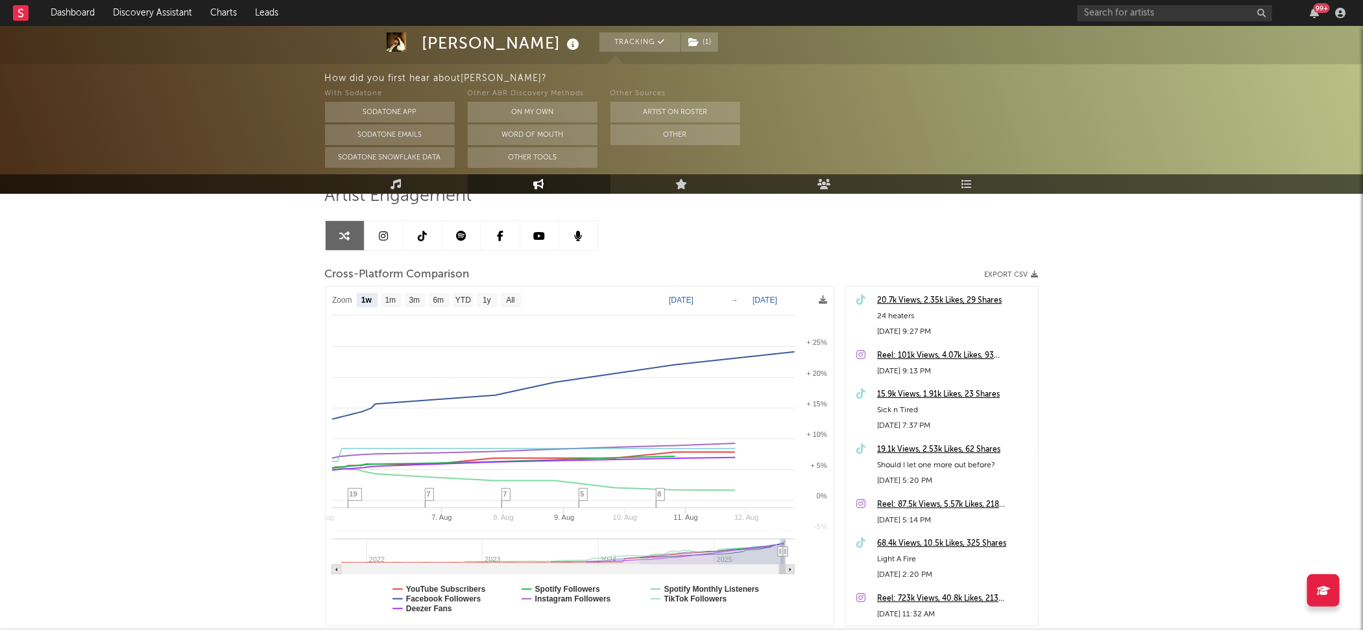
select select "1w"
